Goal: Information Seeking & Learning: Learn about a topic

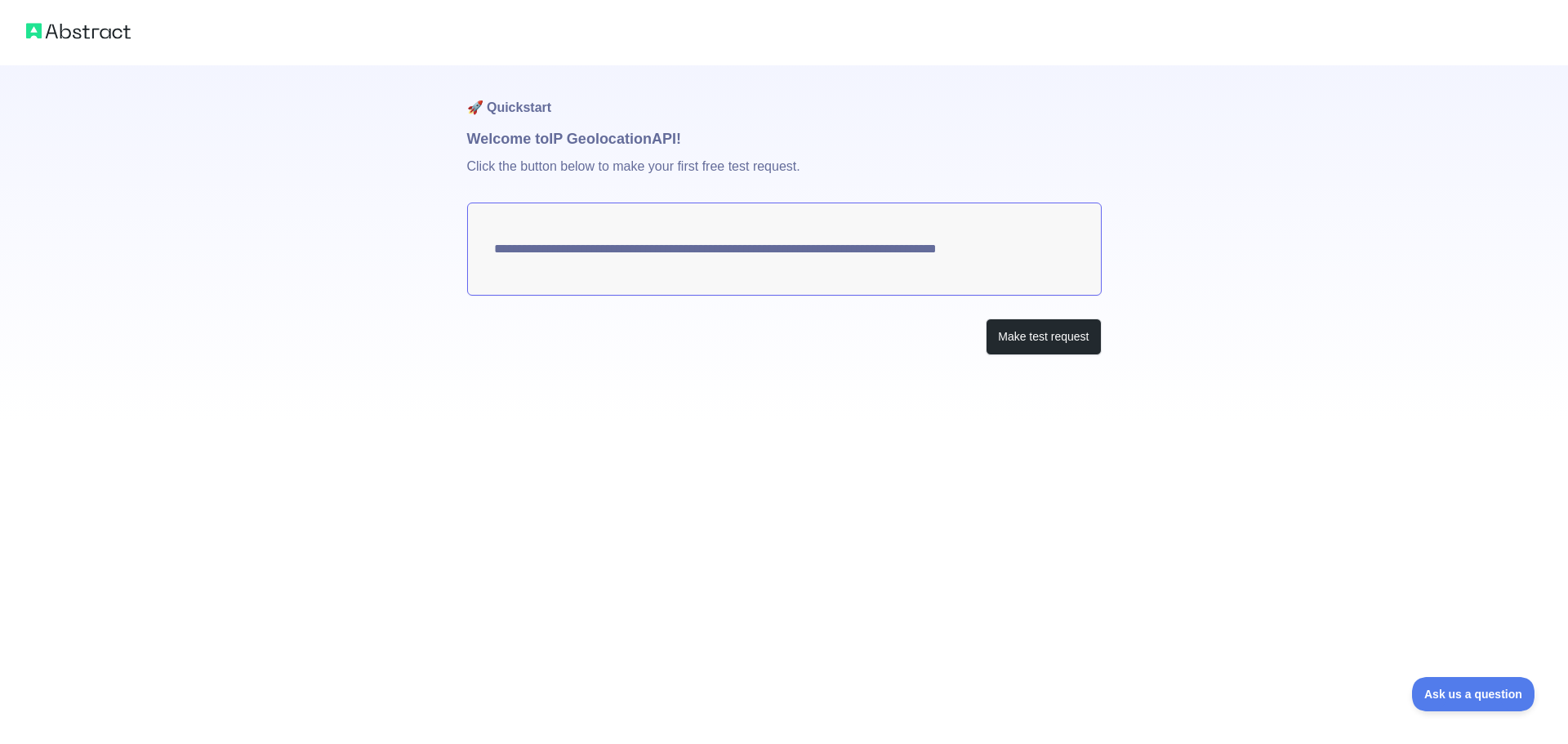
drag, startPoint x: 1043, startPoint y: 250, endPoint x: 791, endPoint y: 239, distance: 252.2
click at [791, 239] on textarea "**********" at bounding box center [785, 249] width 635 height 93
click at [1016, 340] on button "Make test request" at bounding box center [1043, 337] width 115 height 37
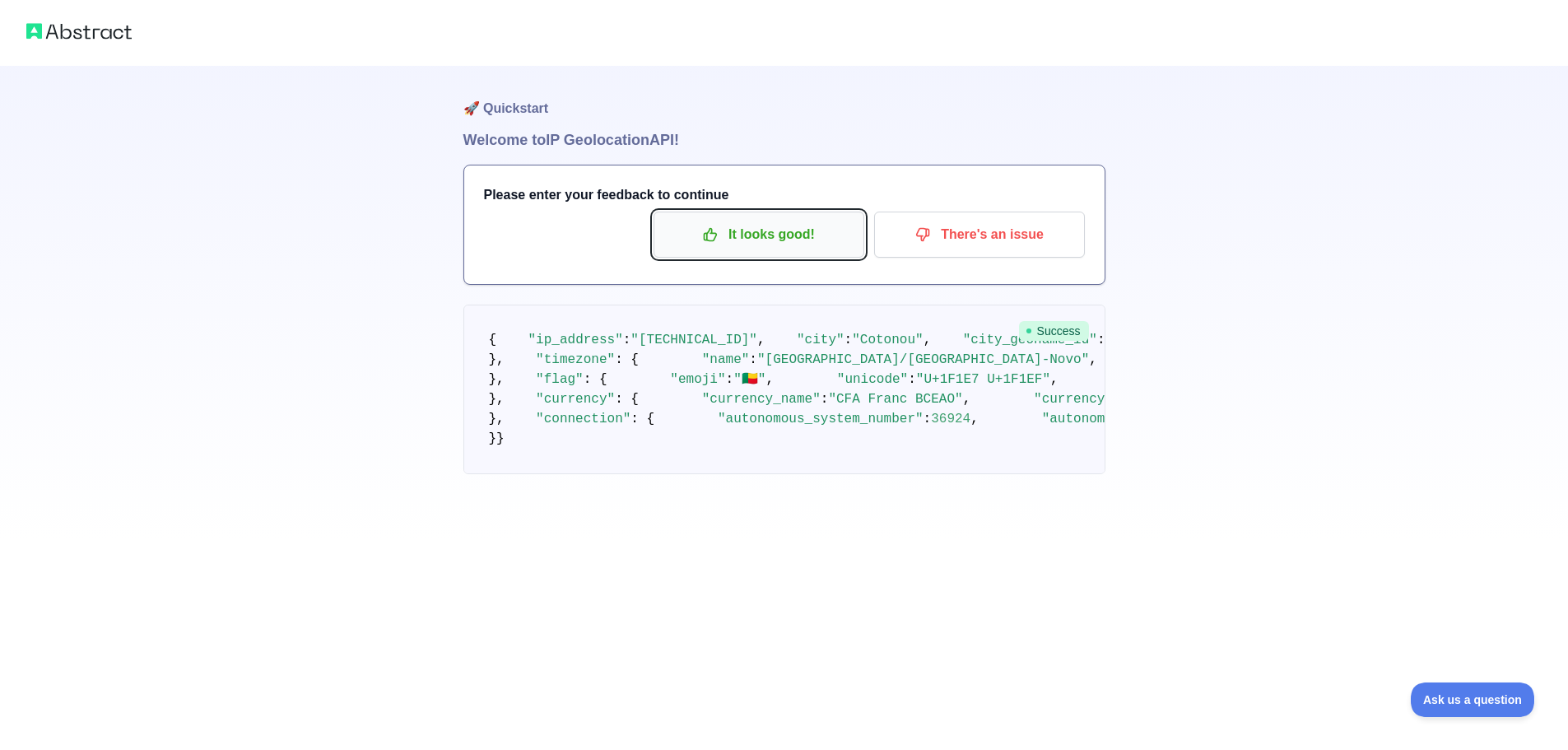
click at [728, 242] on p "It looks good!" at bounding box center [758, 234] width 186 height 28
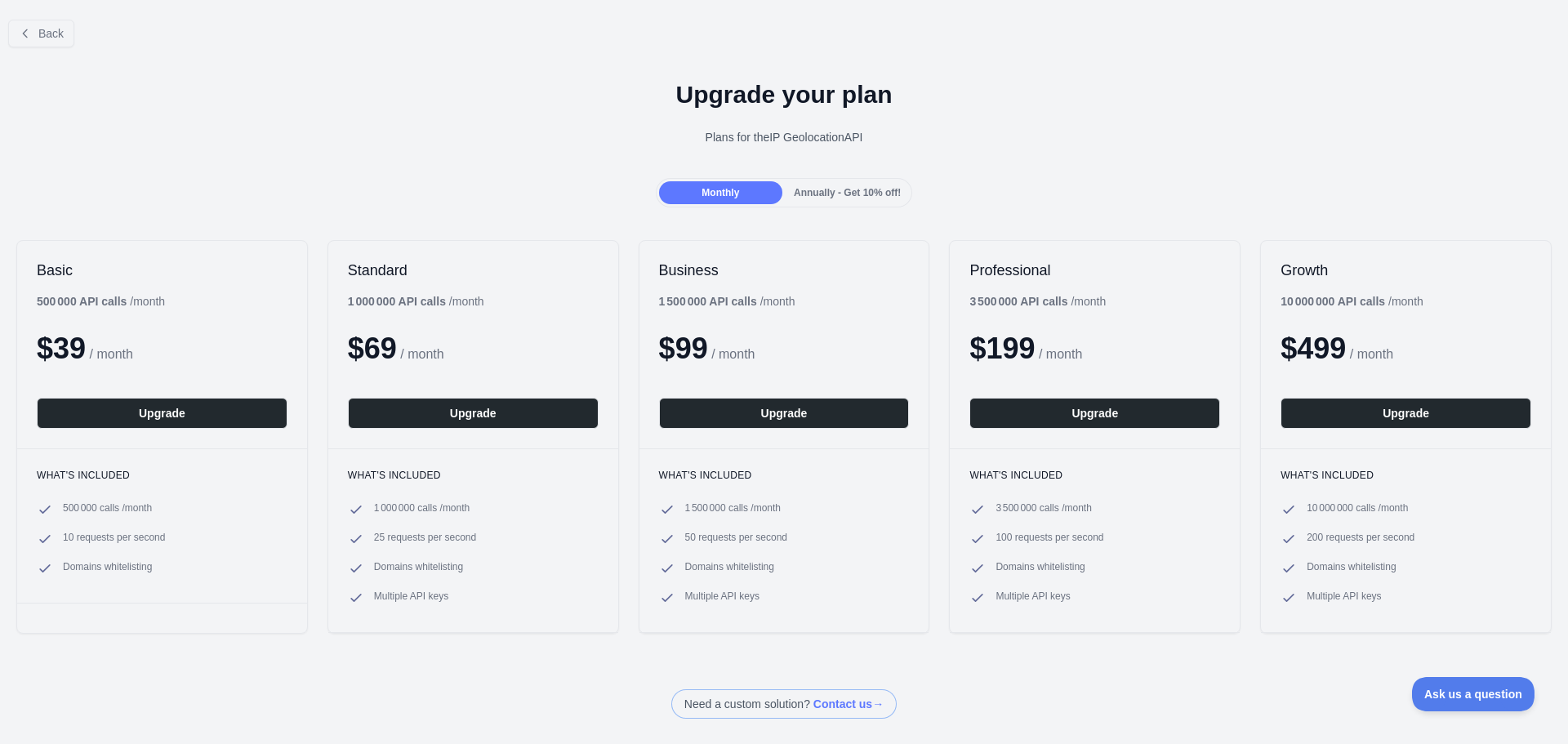
click at [814, 200] on div "Annually - Get 10% off!" at bounding box center [847, 192] width 123 height 23
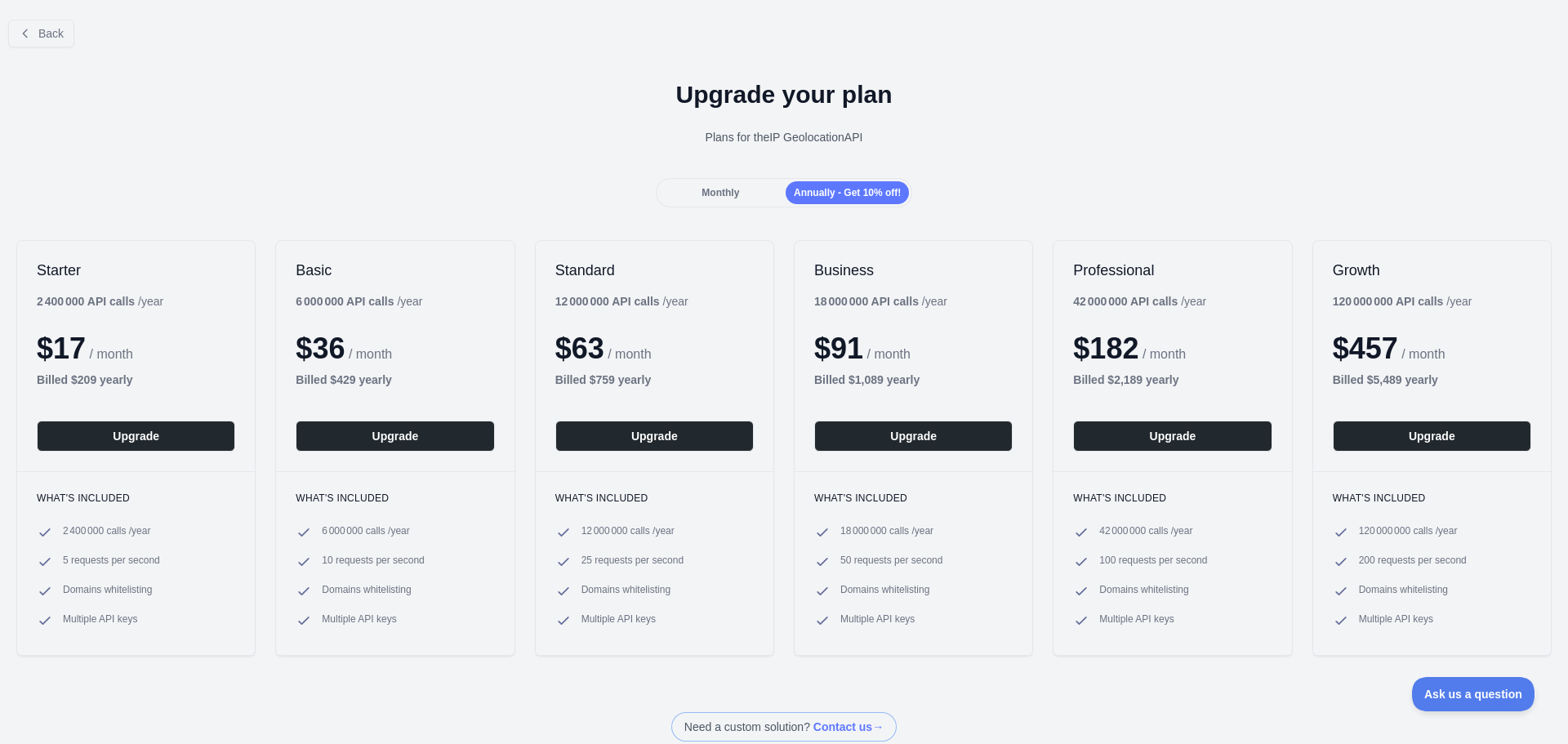
click at [709, 193] on span "Monthly" at bounding box center [720, 192] width 38 height 11
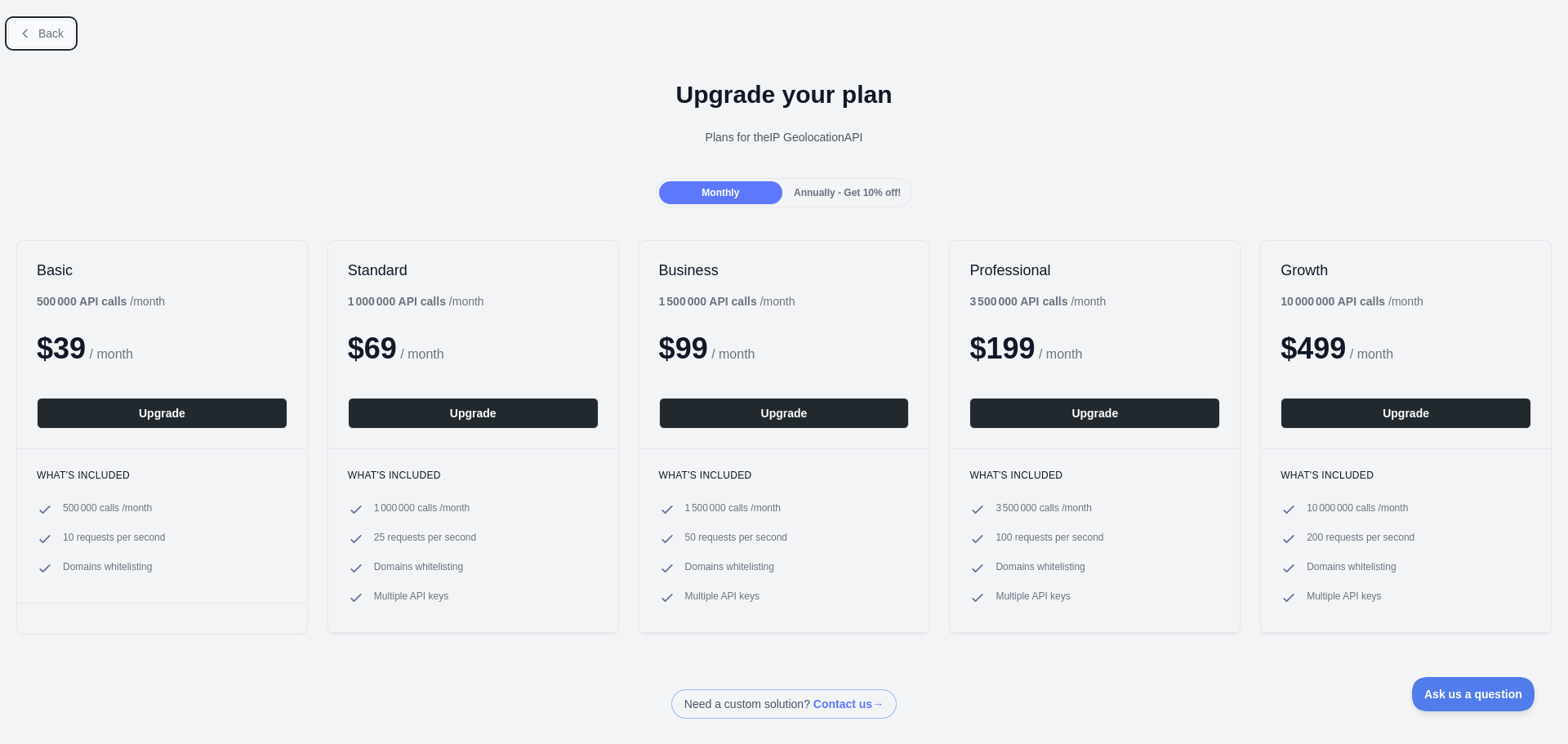
click at [48, 43] on button "Back" at bounding box center [41, 33] width 66 height 28
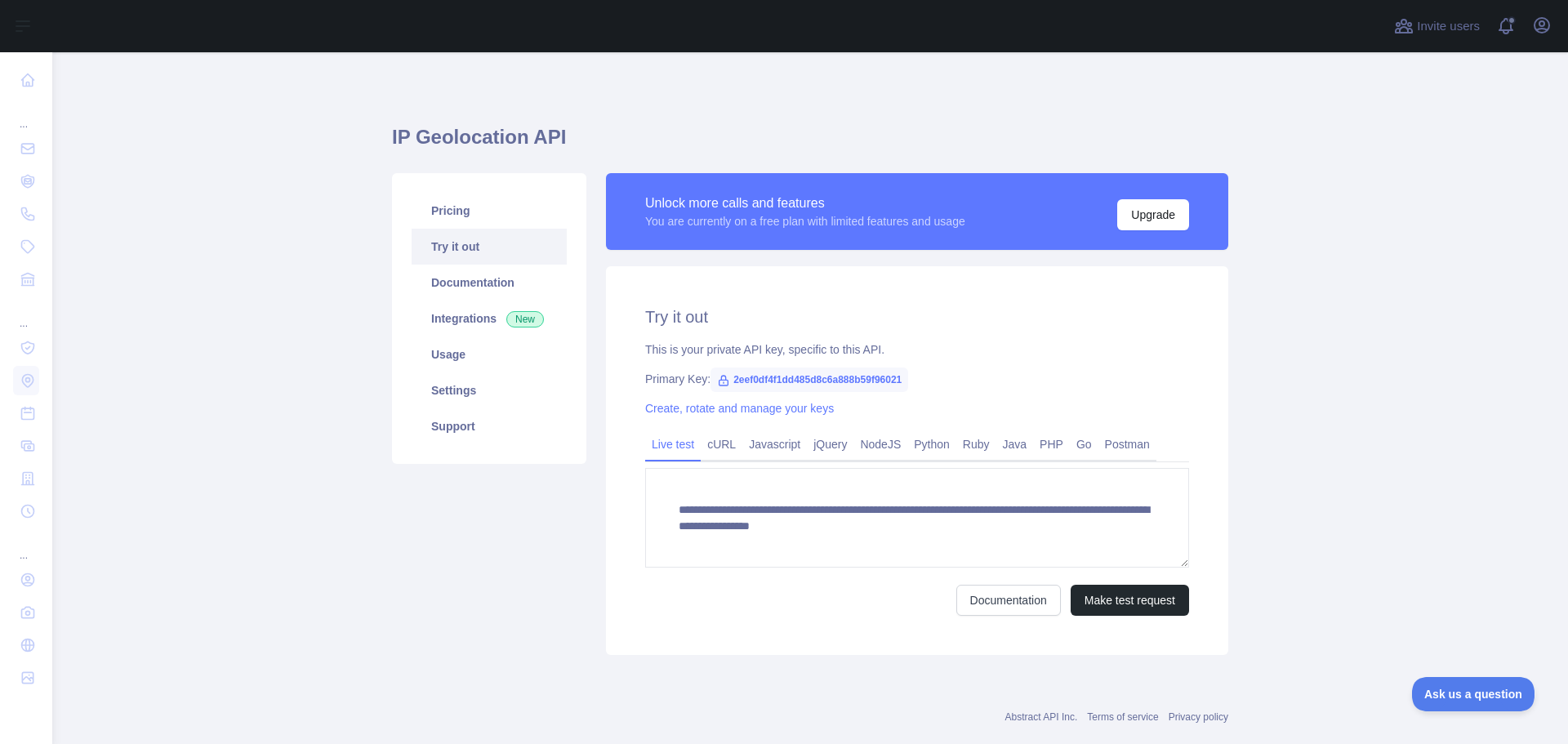
click at [749, 381] on span "2eef0df4f1dd485d8c6a888b59f96021" at bounding box center [810, 379] width 198 height 24
copy span "2eef0df4f1dd485d8c6a888b59f96021"
click at [997, 443] on link "Java" at bounding box center [1015, 444] width 38 height 26
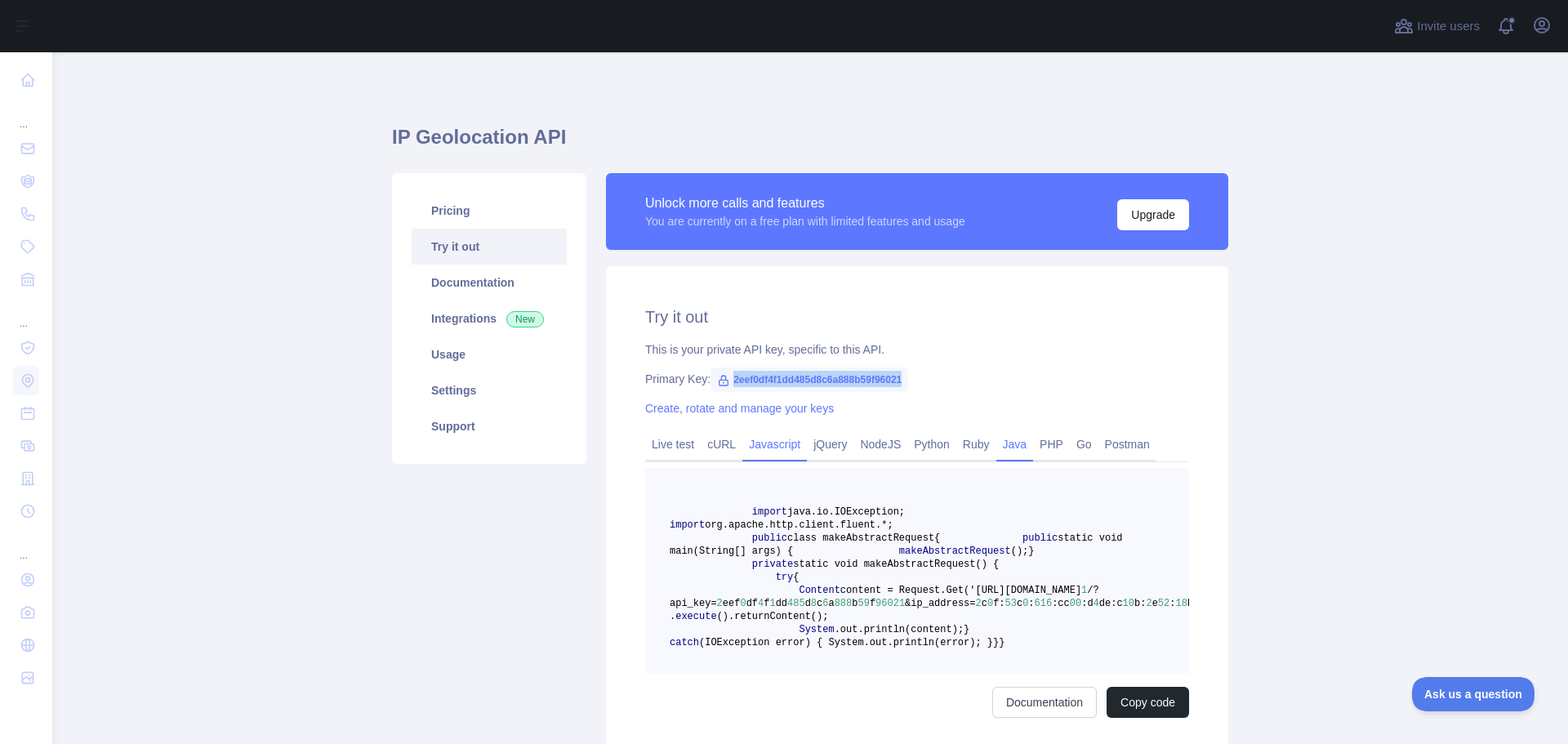
click at [762, 442] on link "Javascript" at bounding box center [775, 444] width 65 height 26
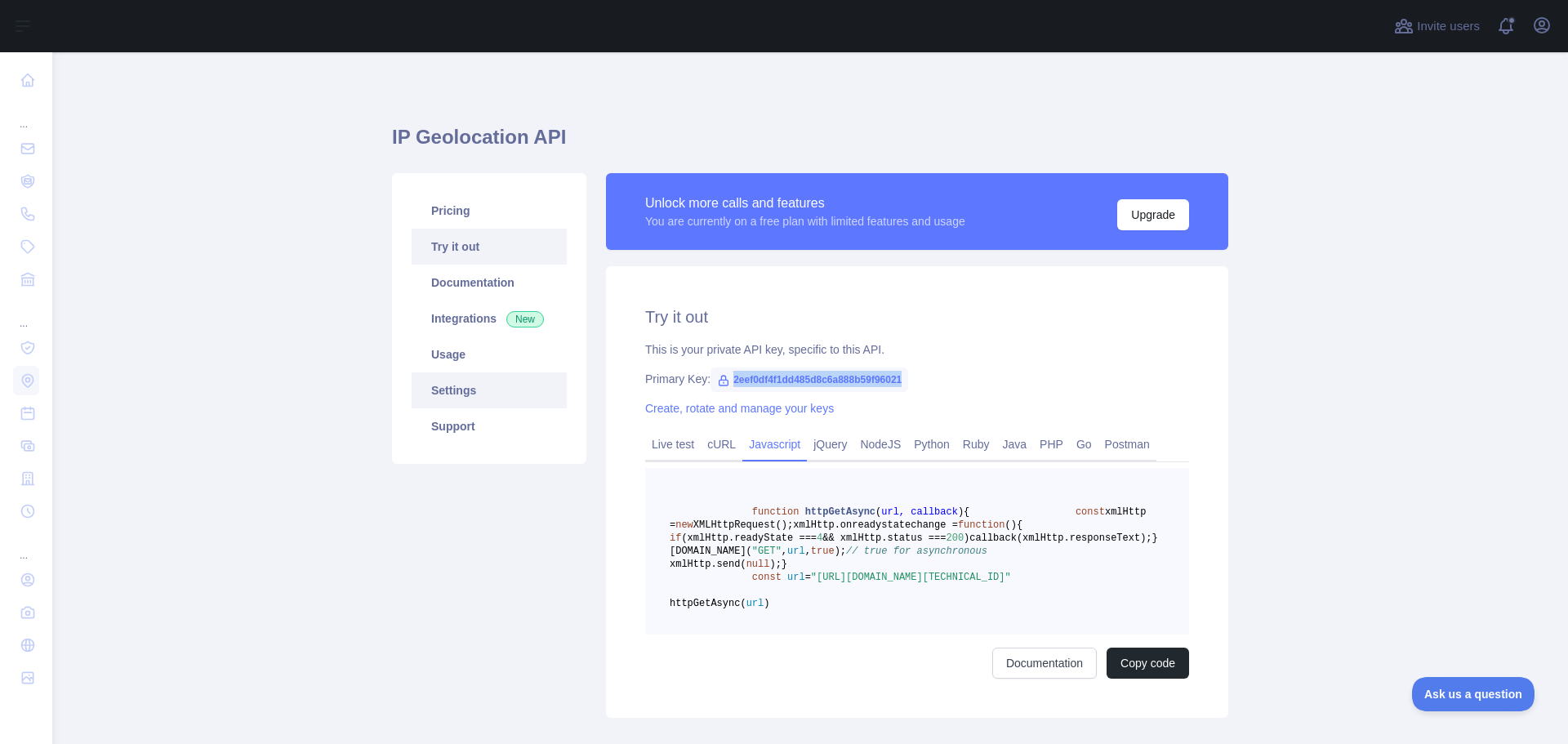
click at [456, 395] on link "Settings" at bounding box center [490, 390] width 156 height 36
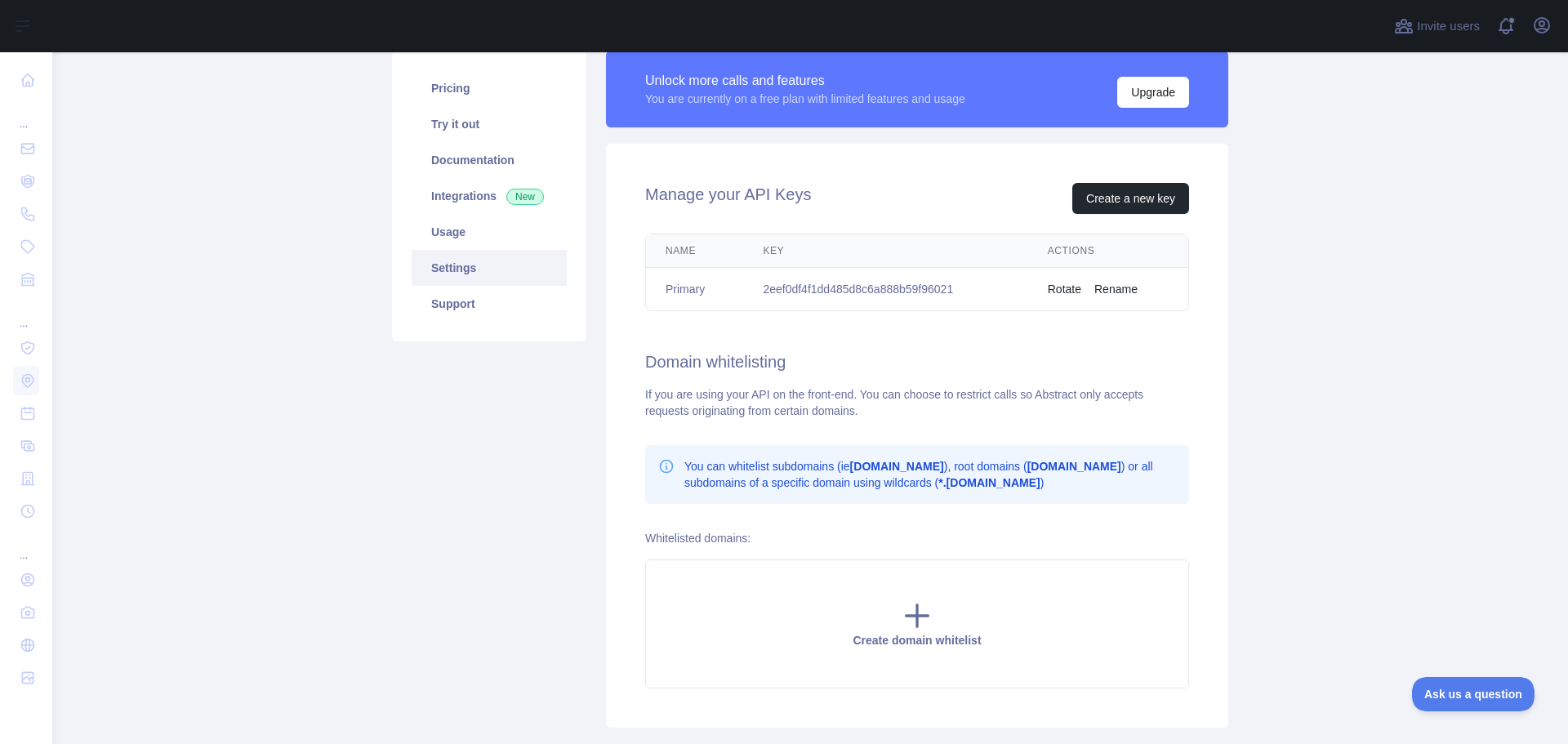
scroll to position [81, 0]
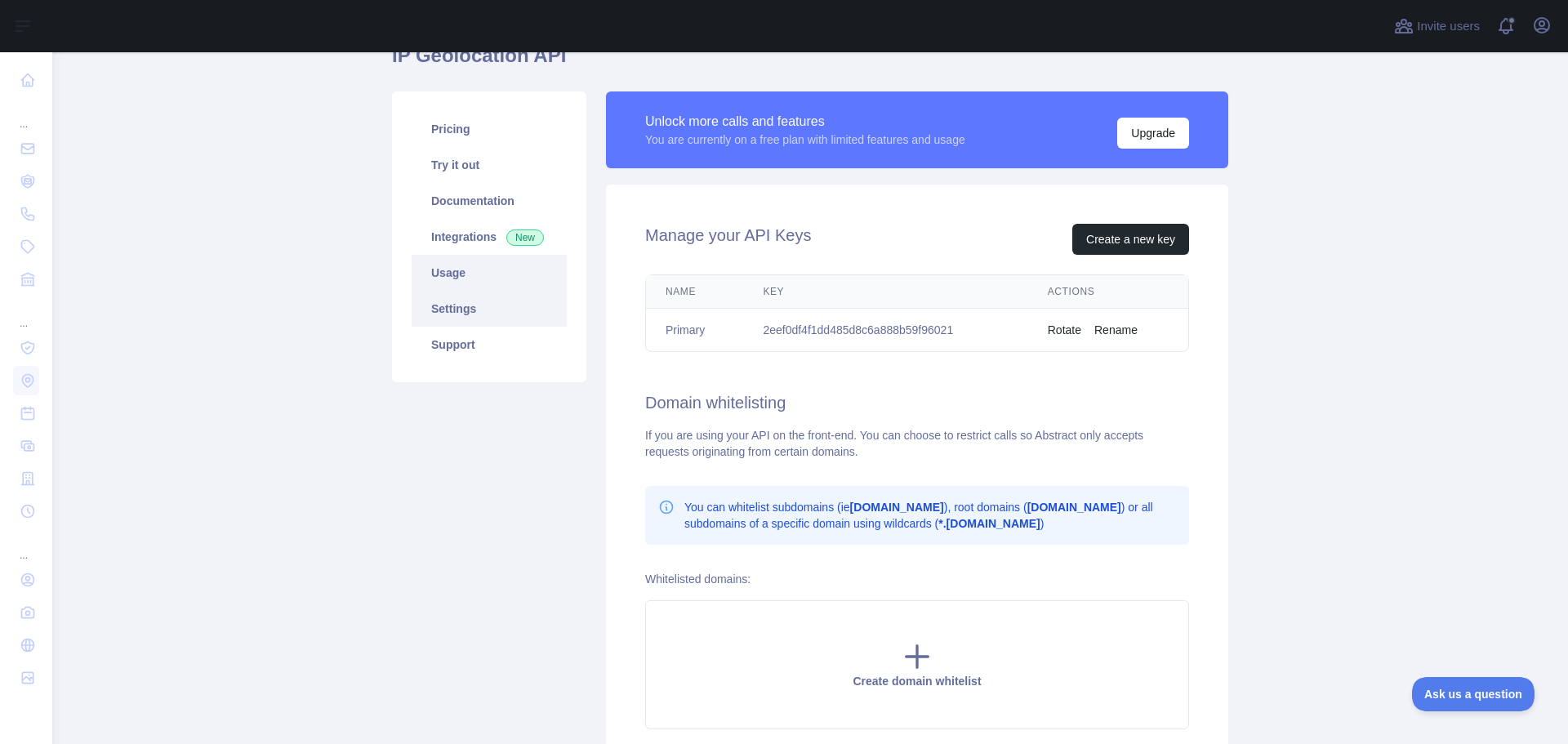
click at [454, 262] on link "Usage" at bounding box center [490, 272] width 156 height 36
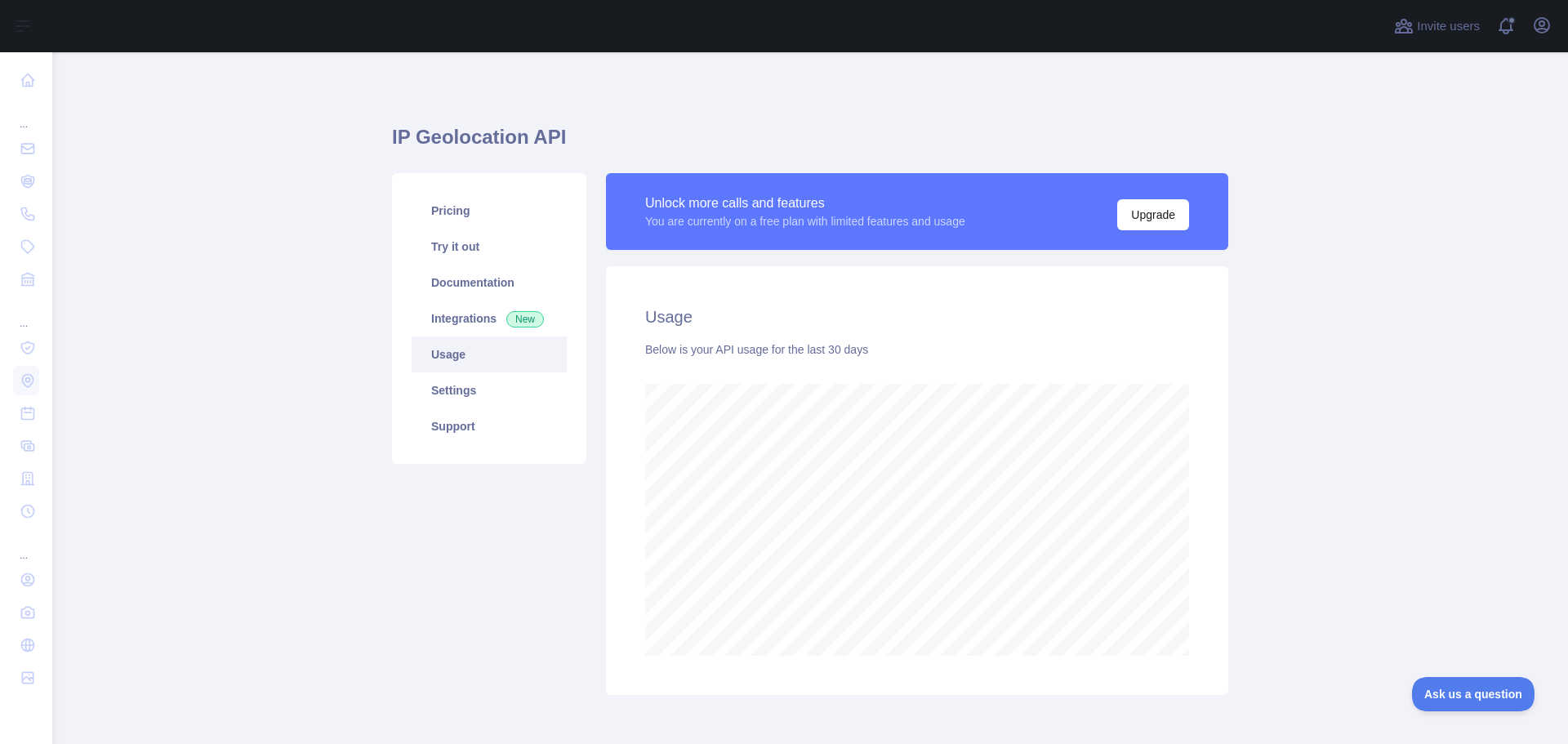
scroll to position [691, 1504]
click at [456, 284] on link "Documentation" at bounding box center [490, 282] width 156 height 36
click at [462, 242] on link "Try it out" at bounding box center [490, 246] width 156 height 36
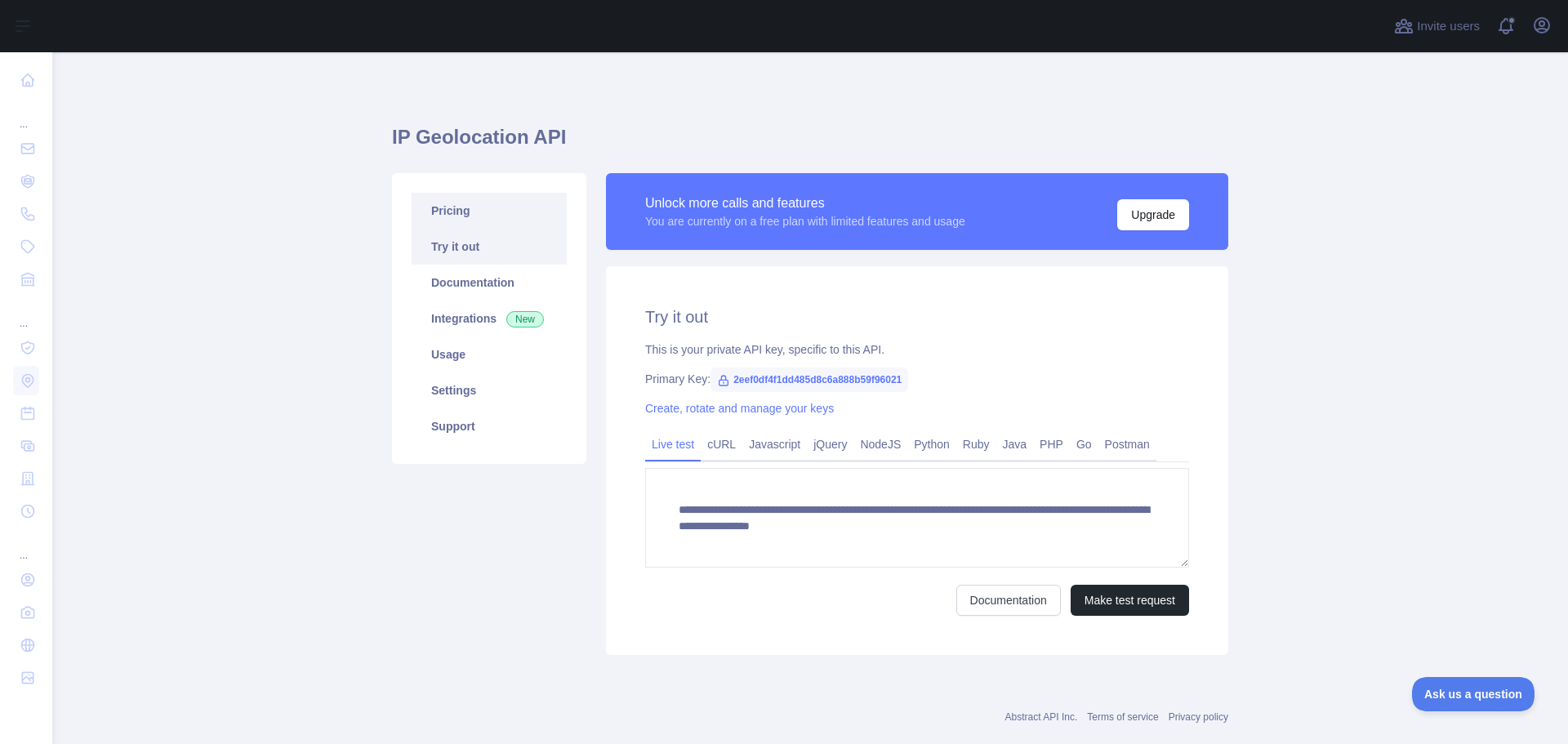
click at [471, 214] on link "Pricing" at bounding box center [490, 210] width 156 height 36
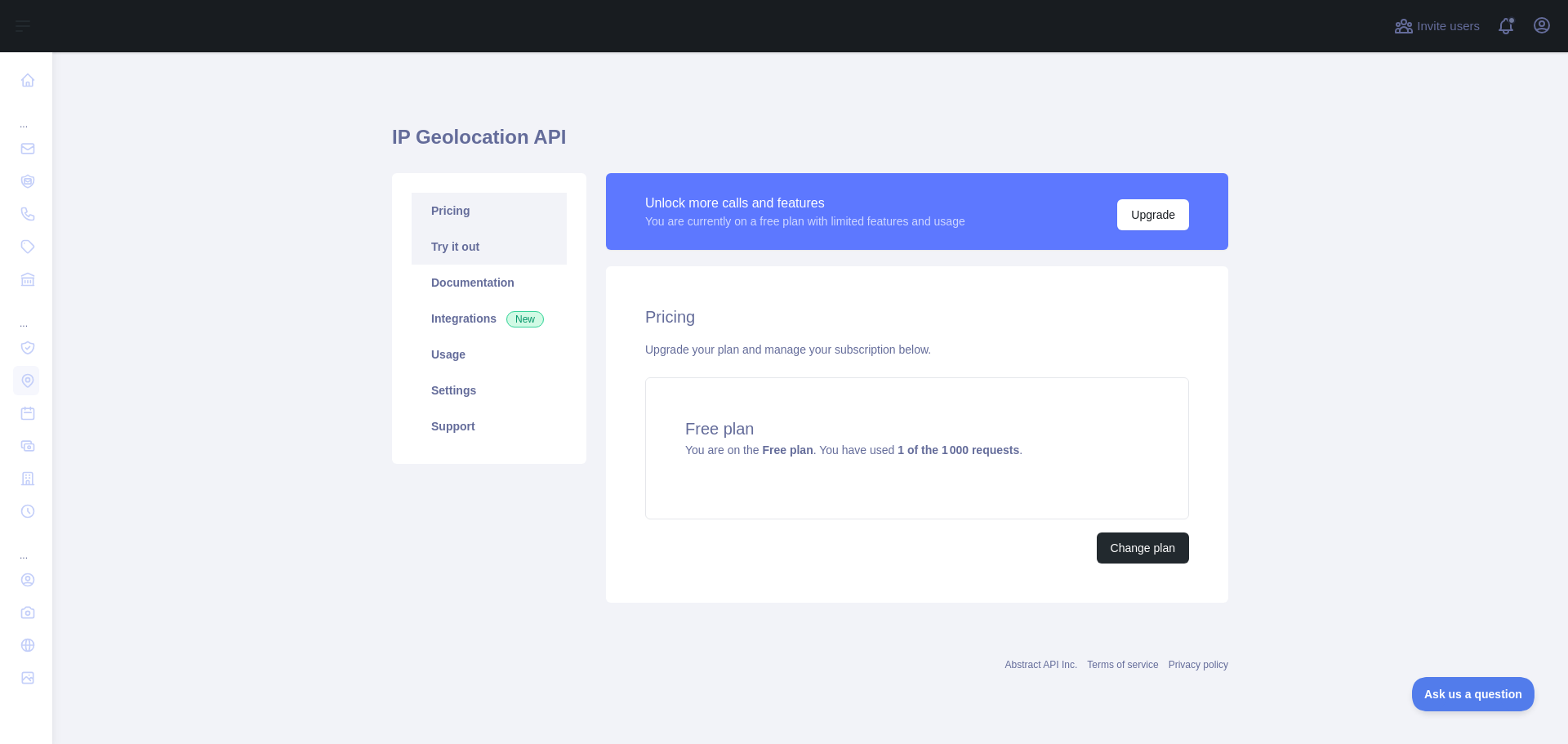
click at [462, 256] on link "Try it out" at bounding box center [490, 246] width 156 height 36
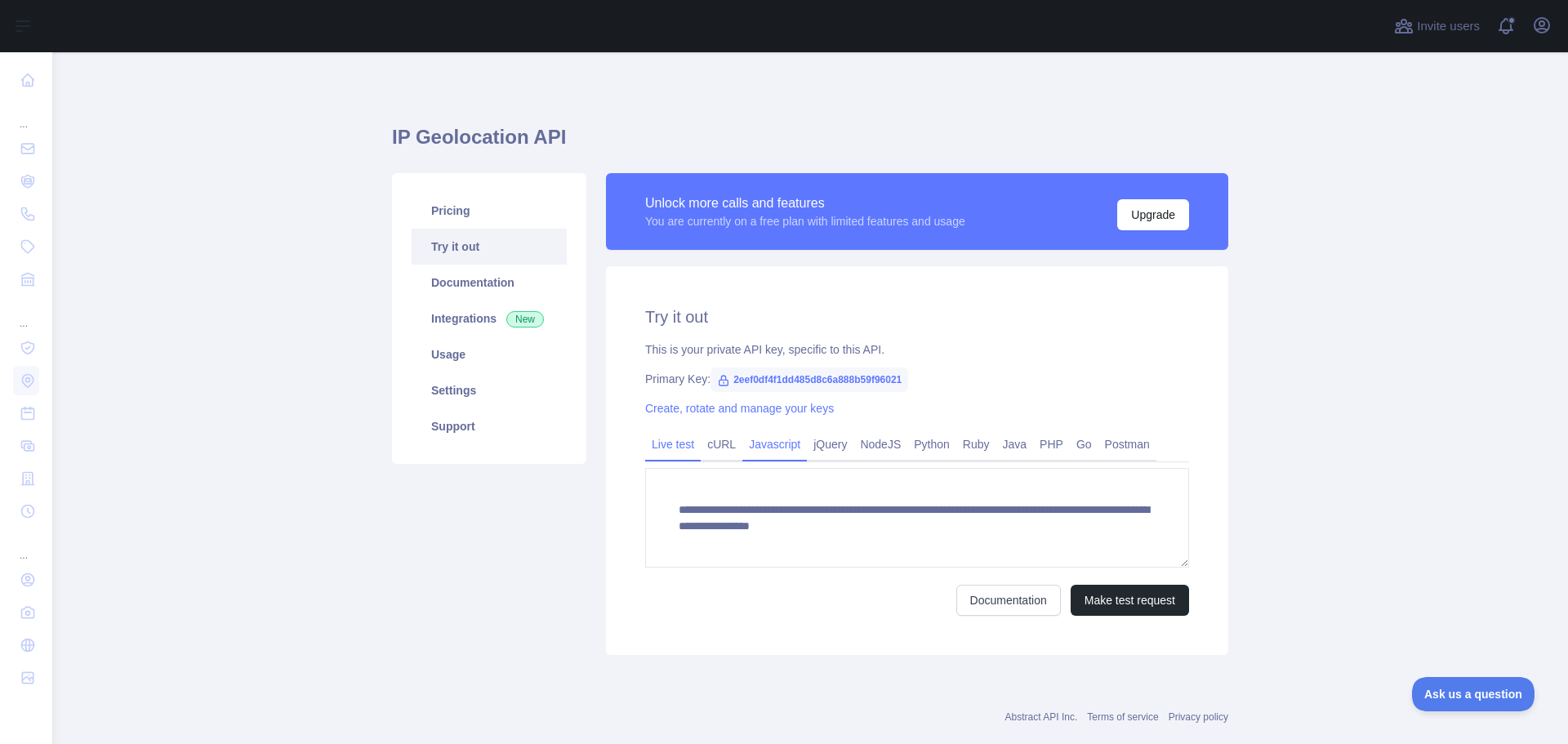
click at [762, 443] on link "Javascript" at bounding box center [775, 444] width 65 height 26
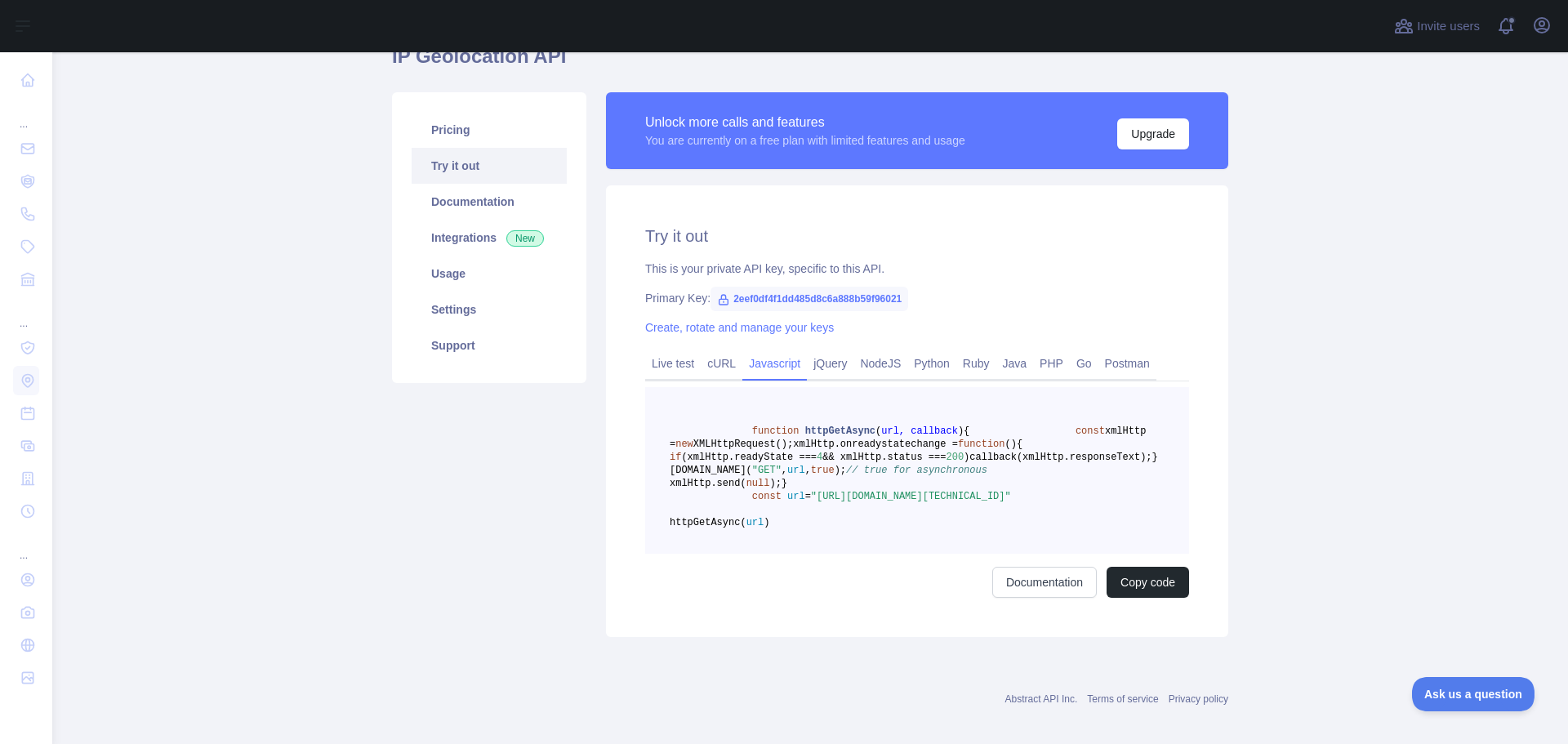
scroll to position [81, 0]
click at [807, 371] on link "jQuery" at bounding box center [830, 363] width 46 height 26
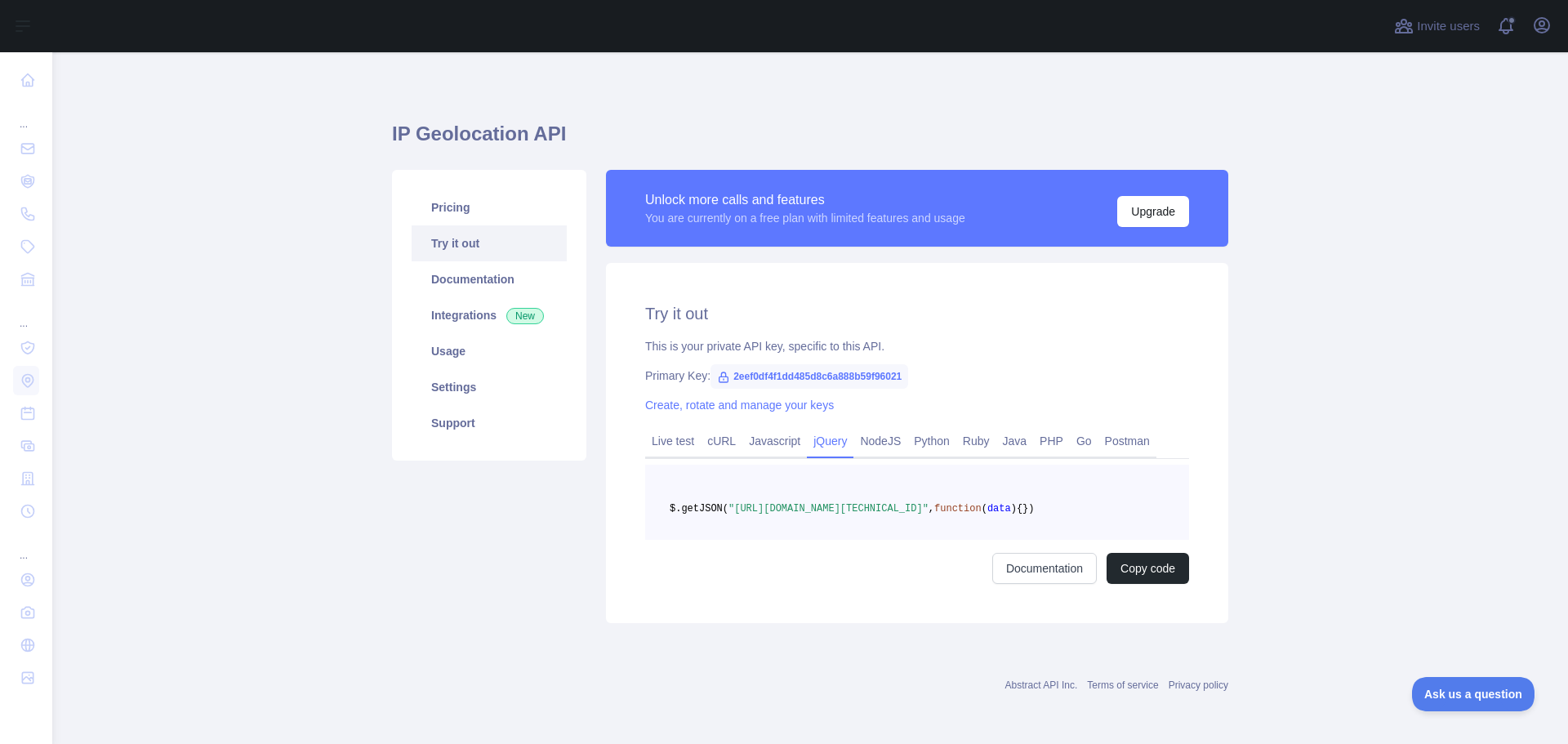
scroll to position [55, 0]
click at [504, 369] on link "Settings" at bounding box center [490, 387] width 156 height 36
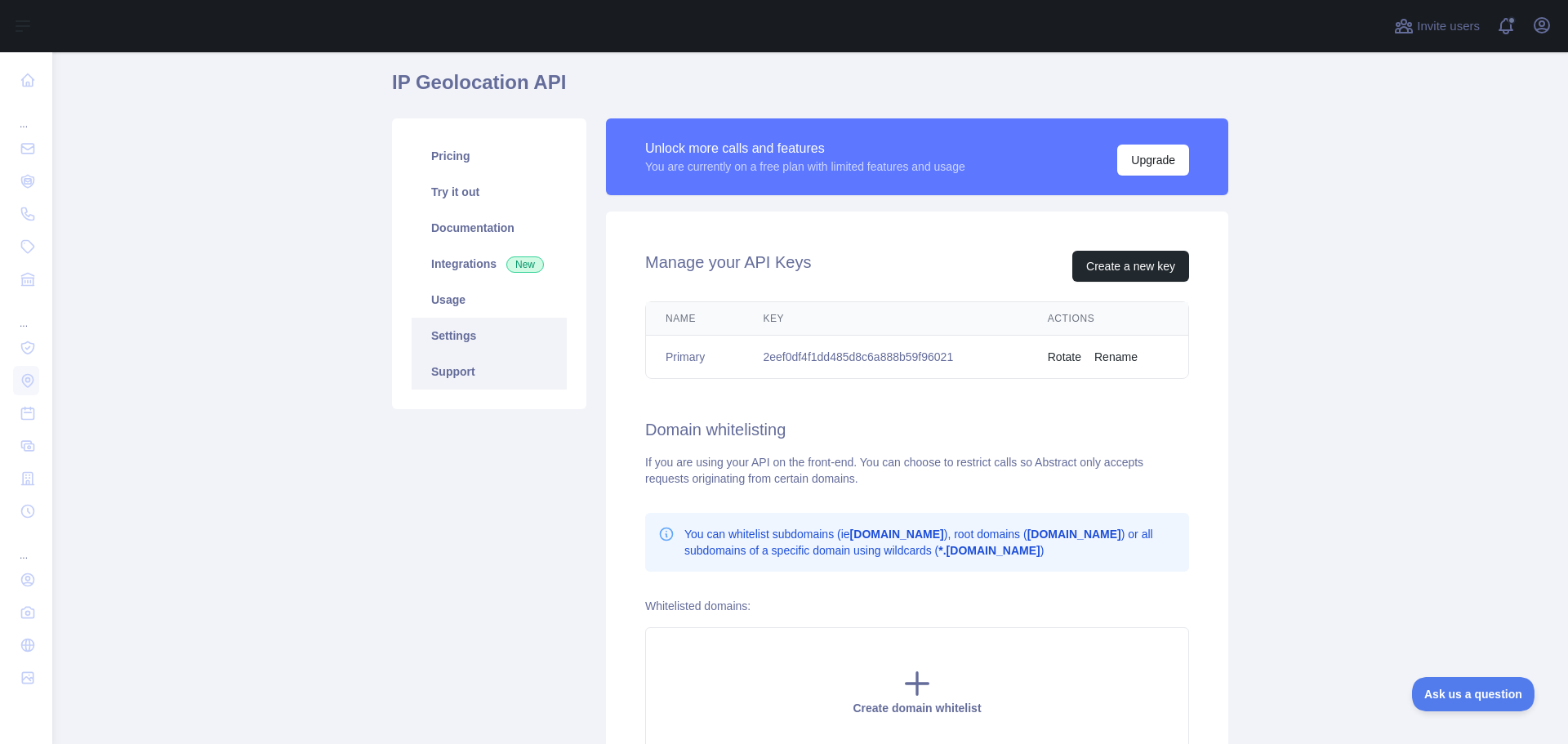
click at [479, 371] on link "Support" at bounding box center [490, 371] width 156 height 36
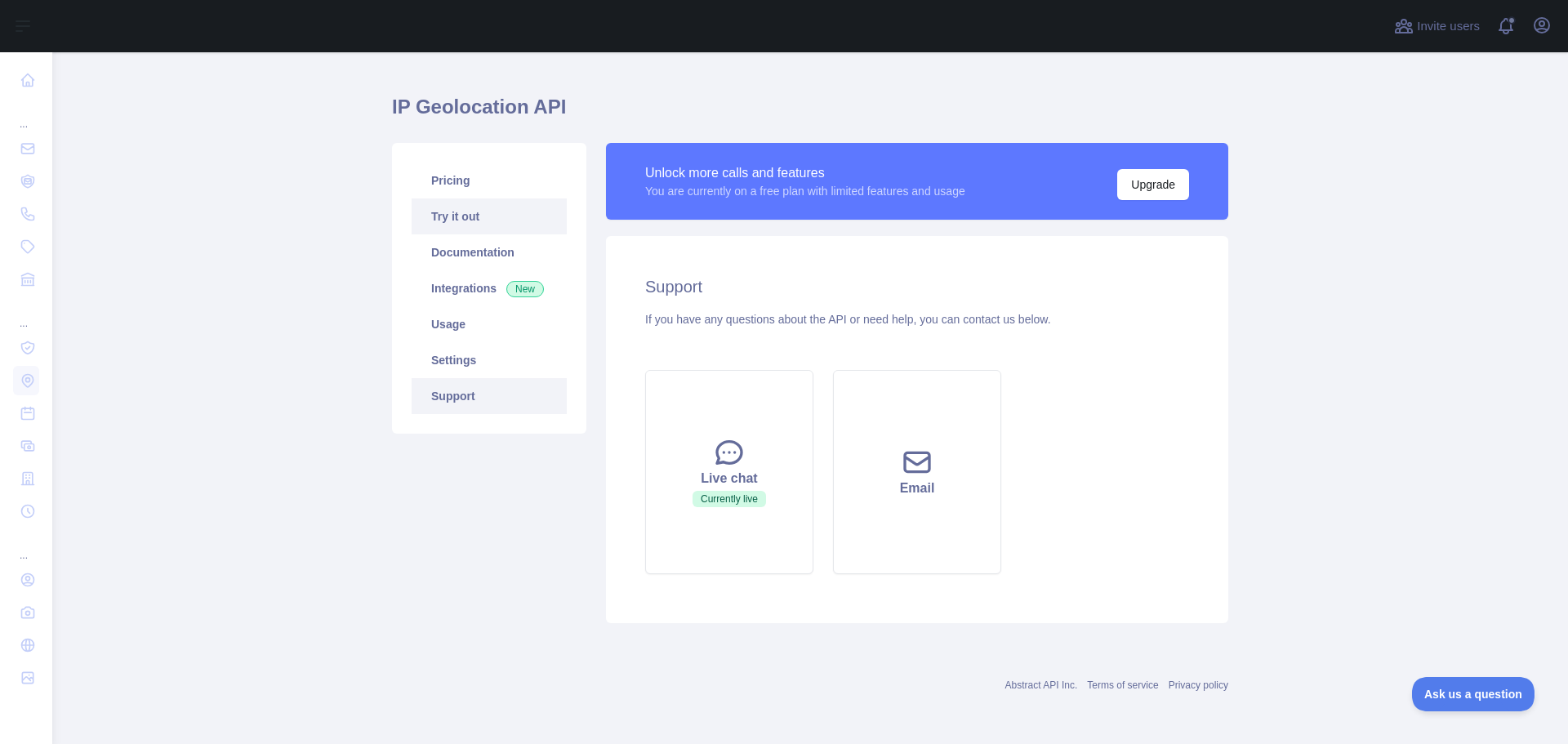
click at [449, 210] on link "Try it out" at bounding box center [490, 216] width 156 height 36
